Goal: Task Accomplishment & Management: Use online tool/utility

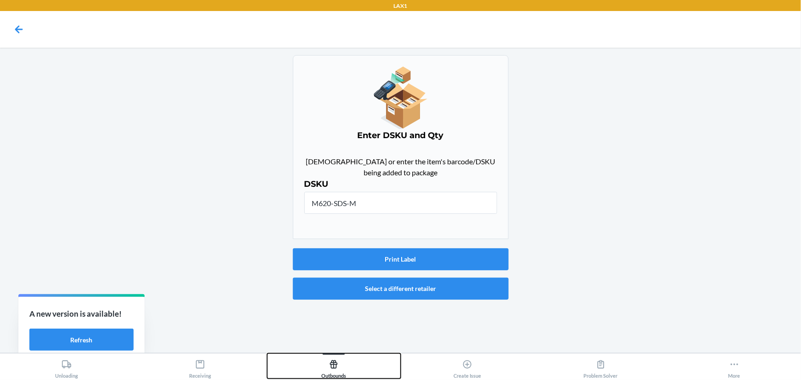
click at [351, 370] on button "Outbounds" at bounding box center [334, 365] width 134 height 25
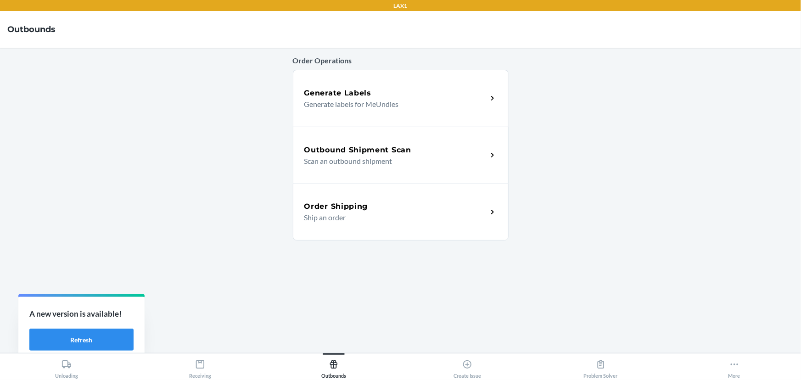
click at [397, 107] on p "Generate labels for MeUndies" at bounding box center [392, 104] width 176 height 11
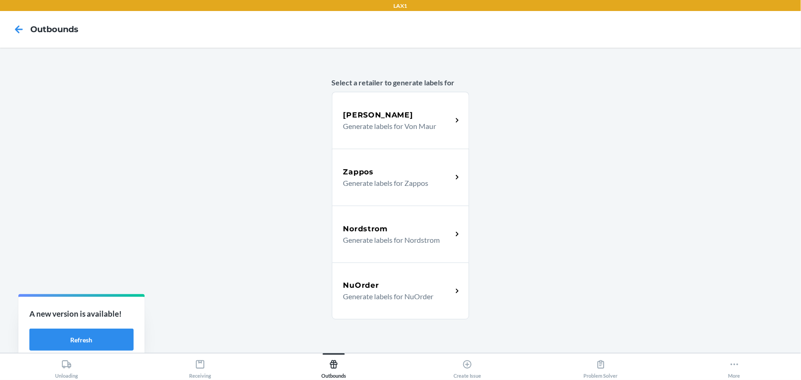
click at [386, 179] on p "Generate labels for Zappos" at bounding box center [393, 183] width 101 height 11
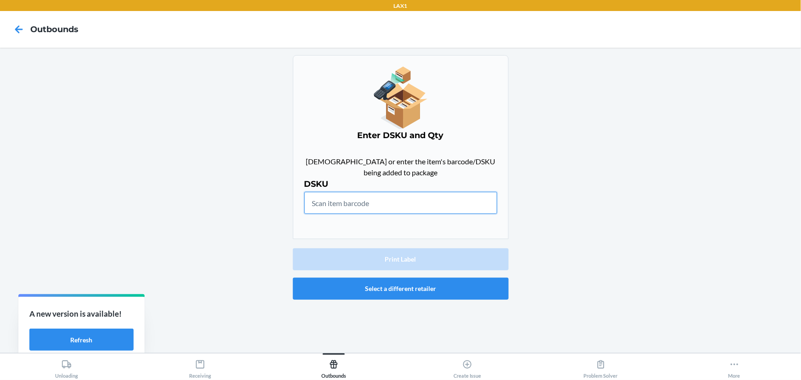
click at [380, 211] on input "text" at bounding box center [400, 203] width 193 height 22
type input "M625-DS-M"
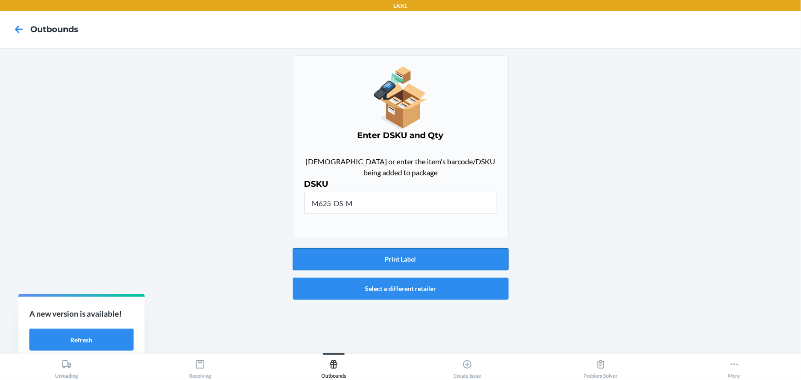
click at [378, 265] on button "Print Label" at bounding box center [401, 259] width 216 height 22
